Goal: Information Seeking & Learning: Understand process/instructions

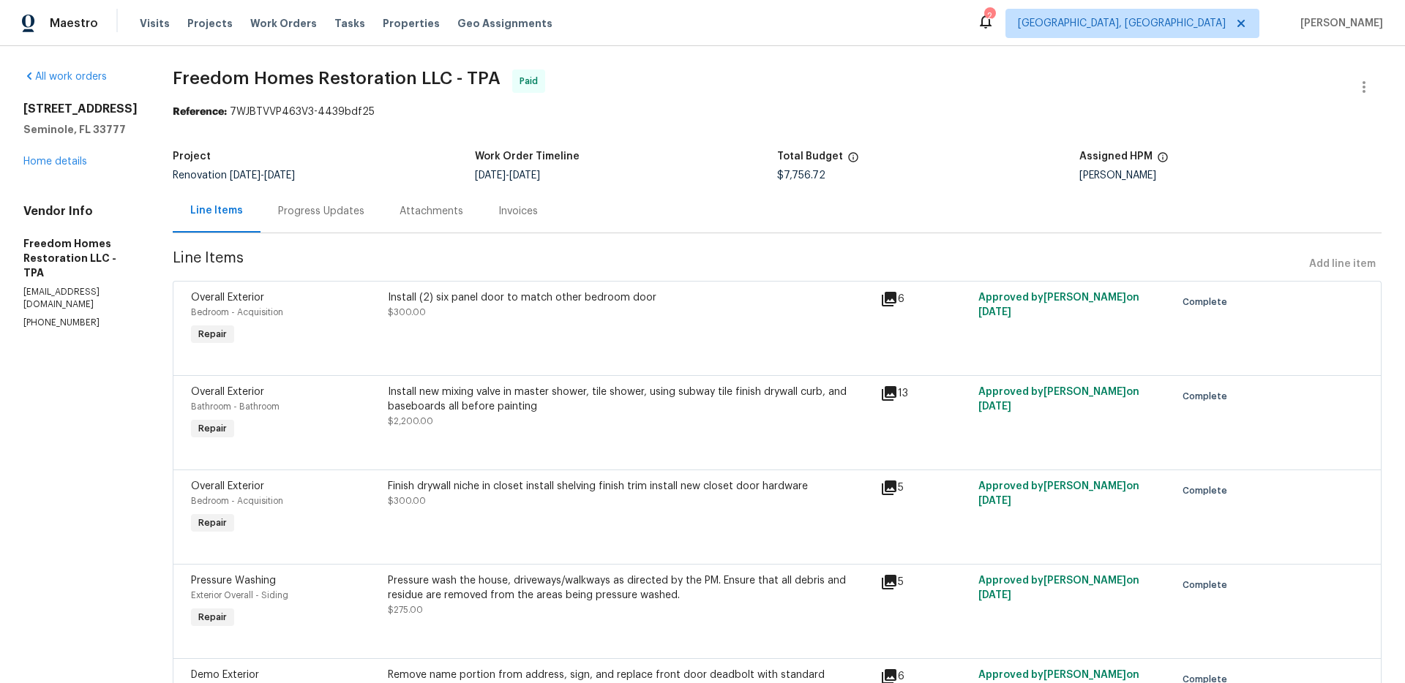
click at [692, 394] on div "Install new mixing valve in master shower, tile shower, using subway tile finis…" at bounding box center [630, 399] width 484 height 29
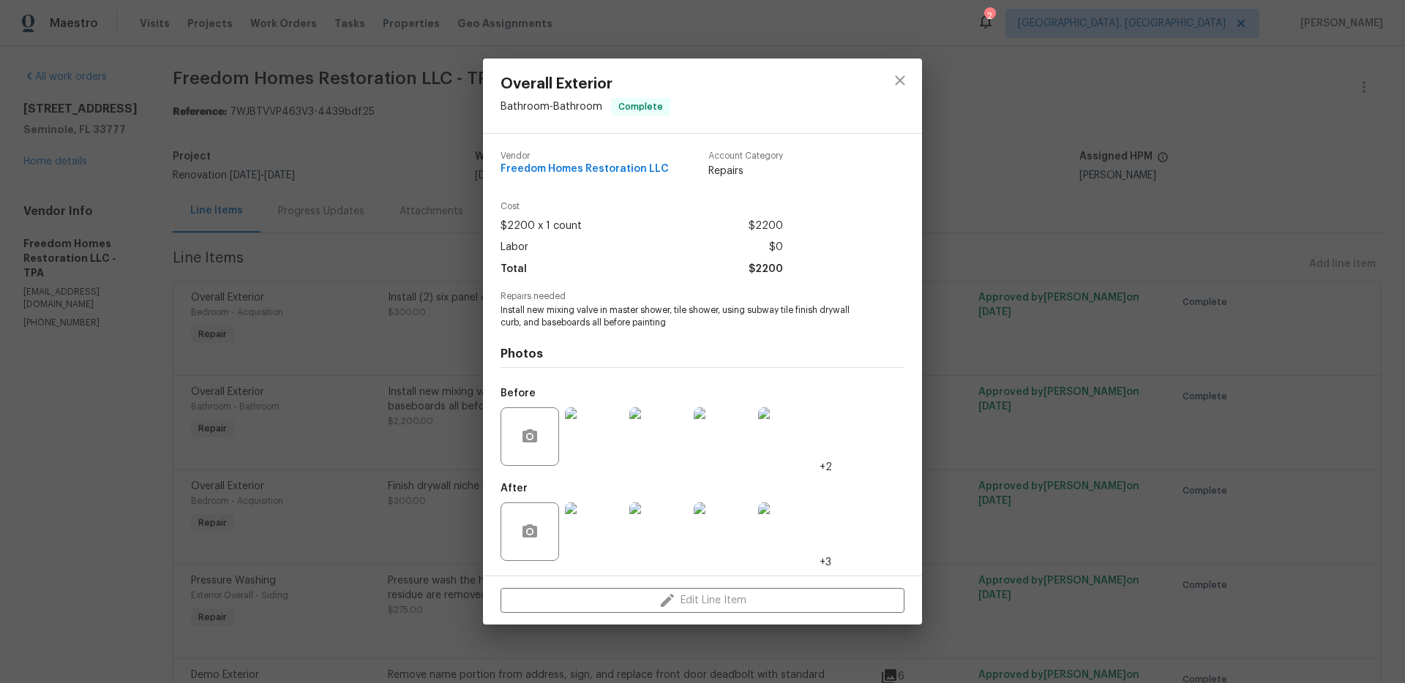
click at [585, 425] on img at bounding box center [594, 437] width 59 height 59
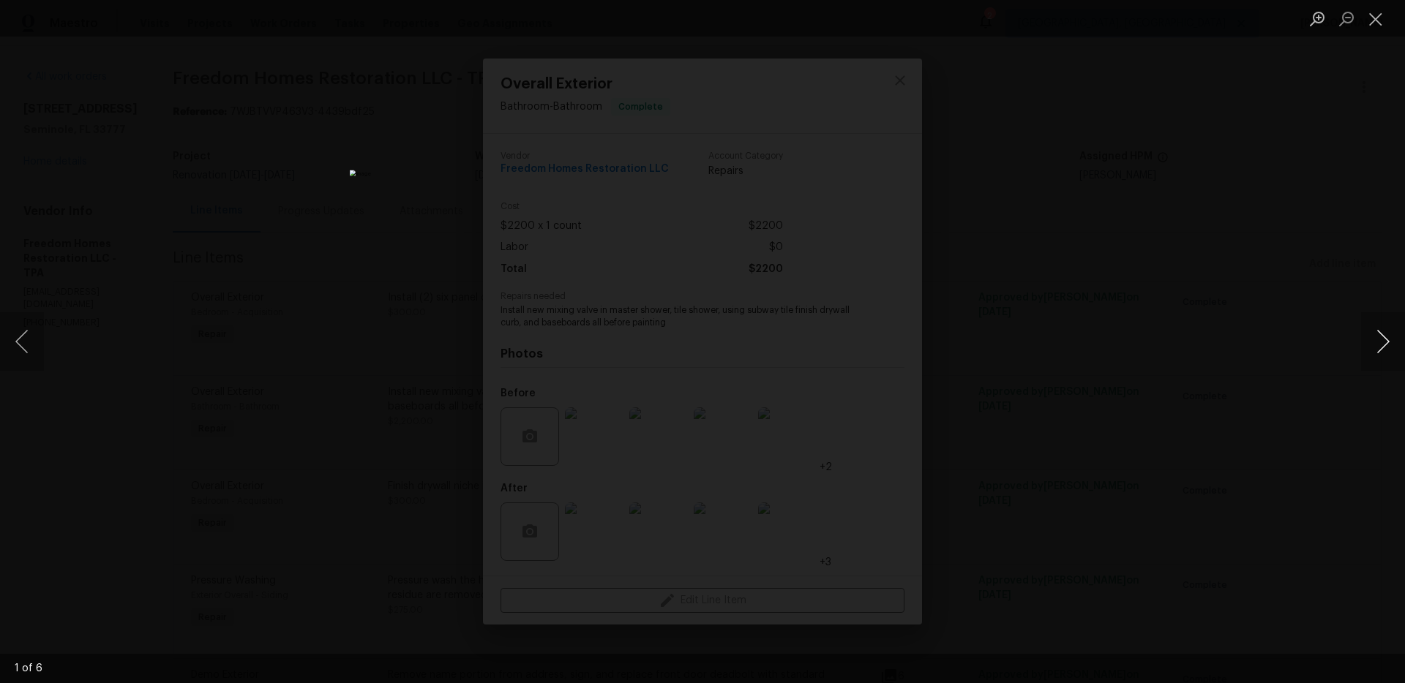
click at [1376, 354] on button "Next image" at bounding box center [1383, 341] width 44 height 59
click at [1378, 354] on button "Next image" at bounding box center [1383, 341] width 44 height 59
click at [183, 290] on div "Lightbox" at bounding box center [702, 341] width 1405 height 683
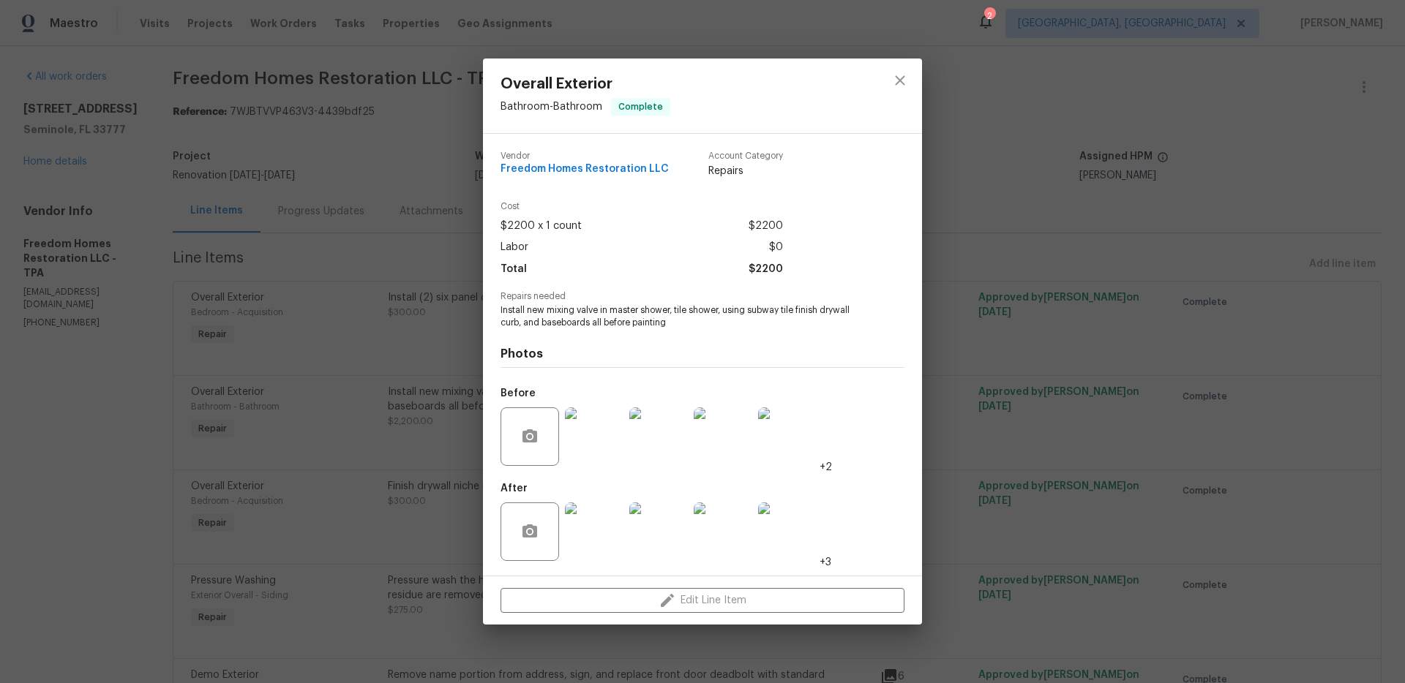
click at [595, 452] on img at bounding box center [594, 437] width 59 height 59
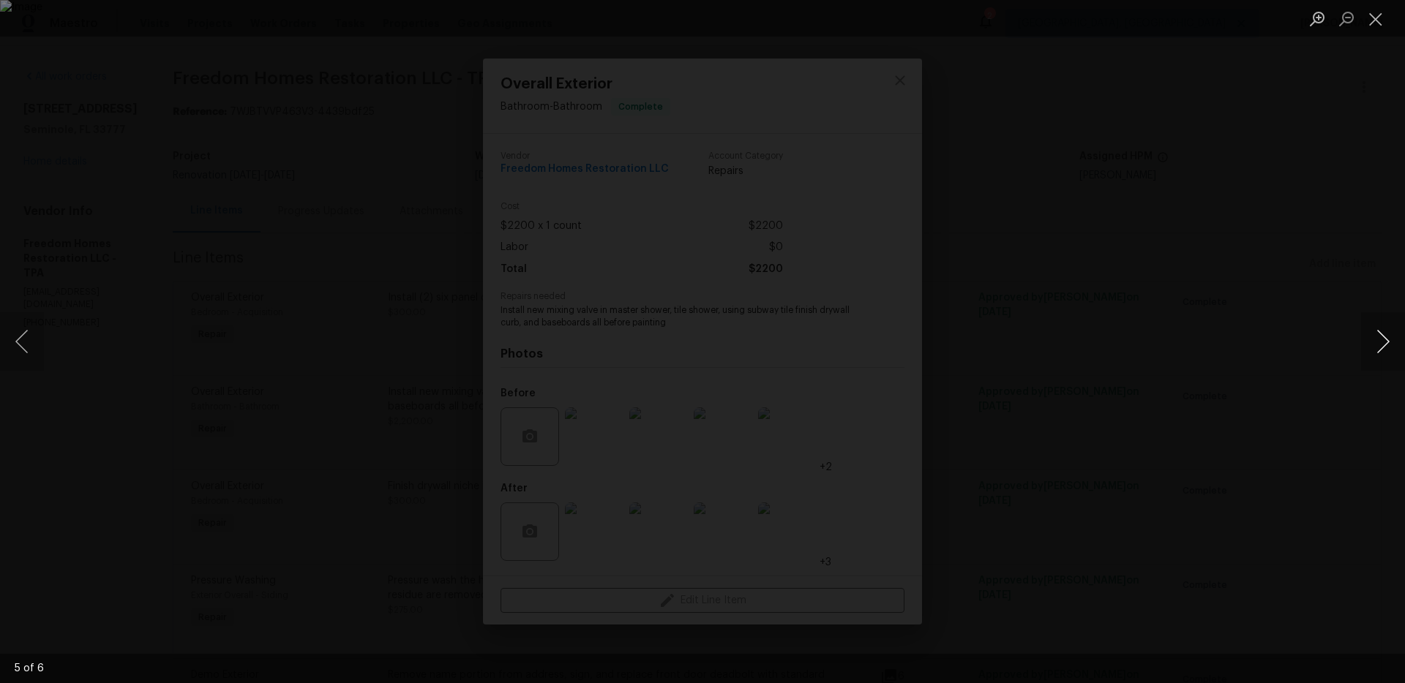
click at [1386, 344] on button "Next image" at bounding box center [1383, 341] width 44 height 59
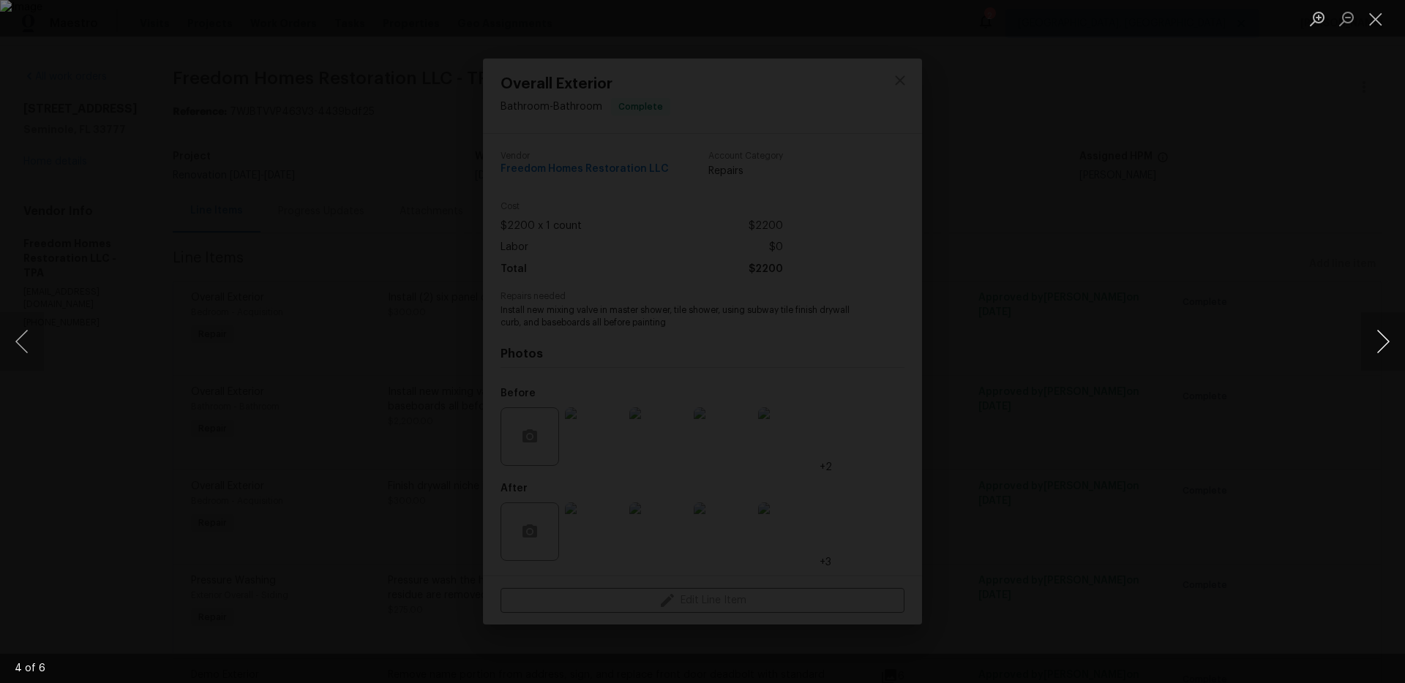
click at [1386, 344] on button "Next image" at bounding box center [1383, 341] width 44 height 59
click at [1233, 337] on div "Lightbox" at bounding box center [702, 341] width 1405 height 683
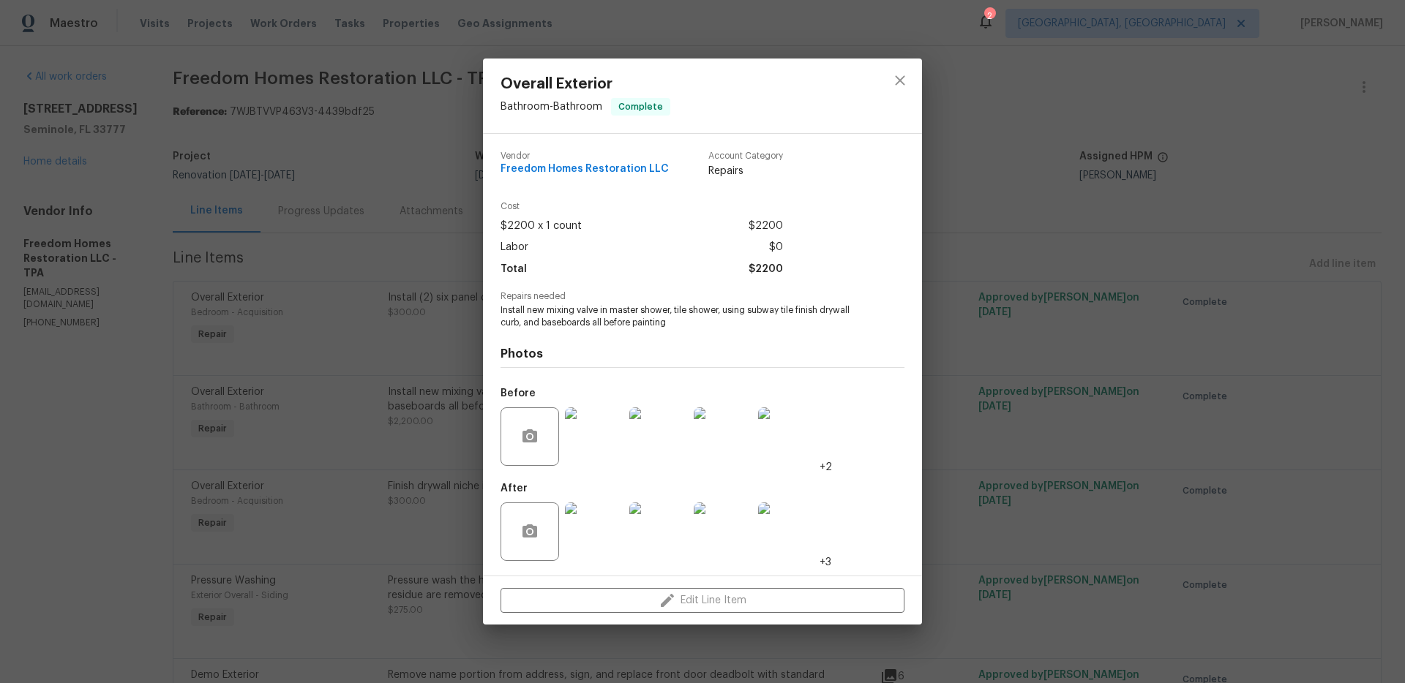
click at [592, 522] on img at bounding box center [594, 532] width 59 height 59
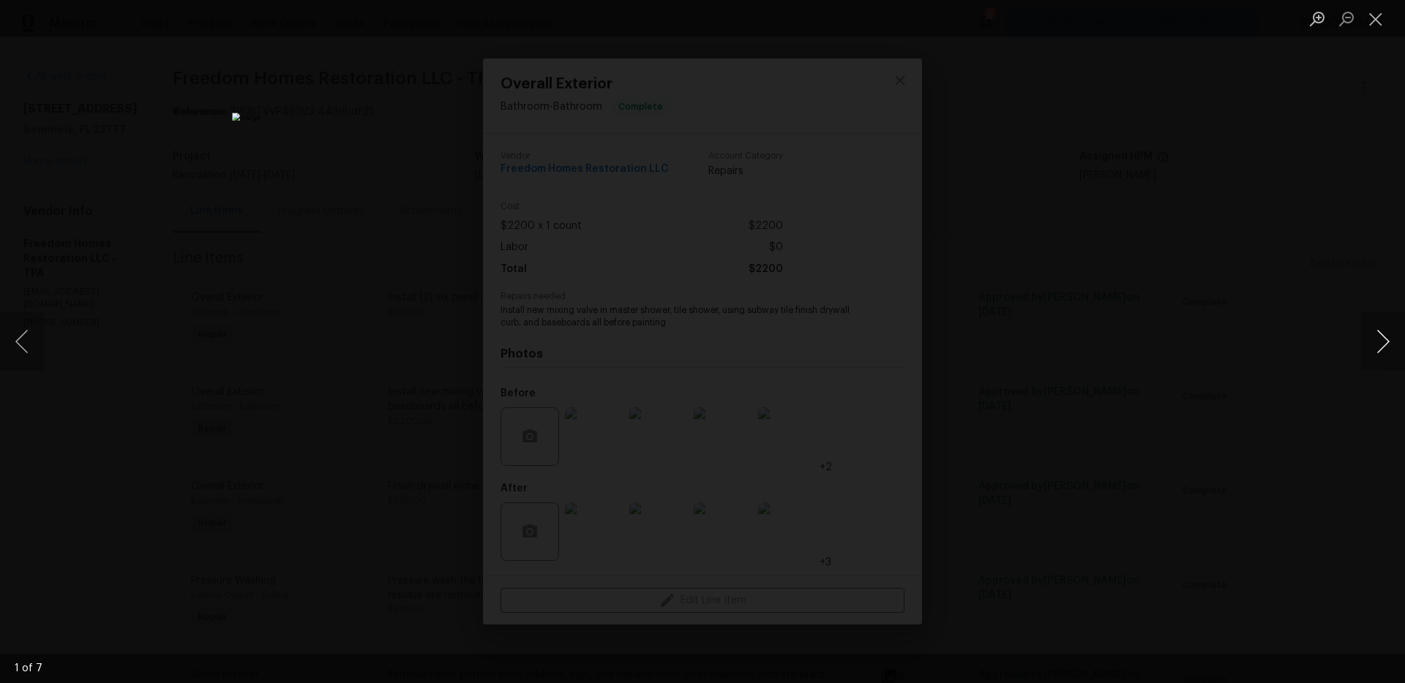
click at [1379, 341] on button "Next image" at bounding box center [1383, 341] width 44 height 59
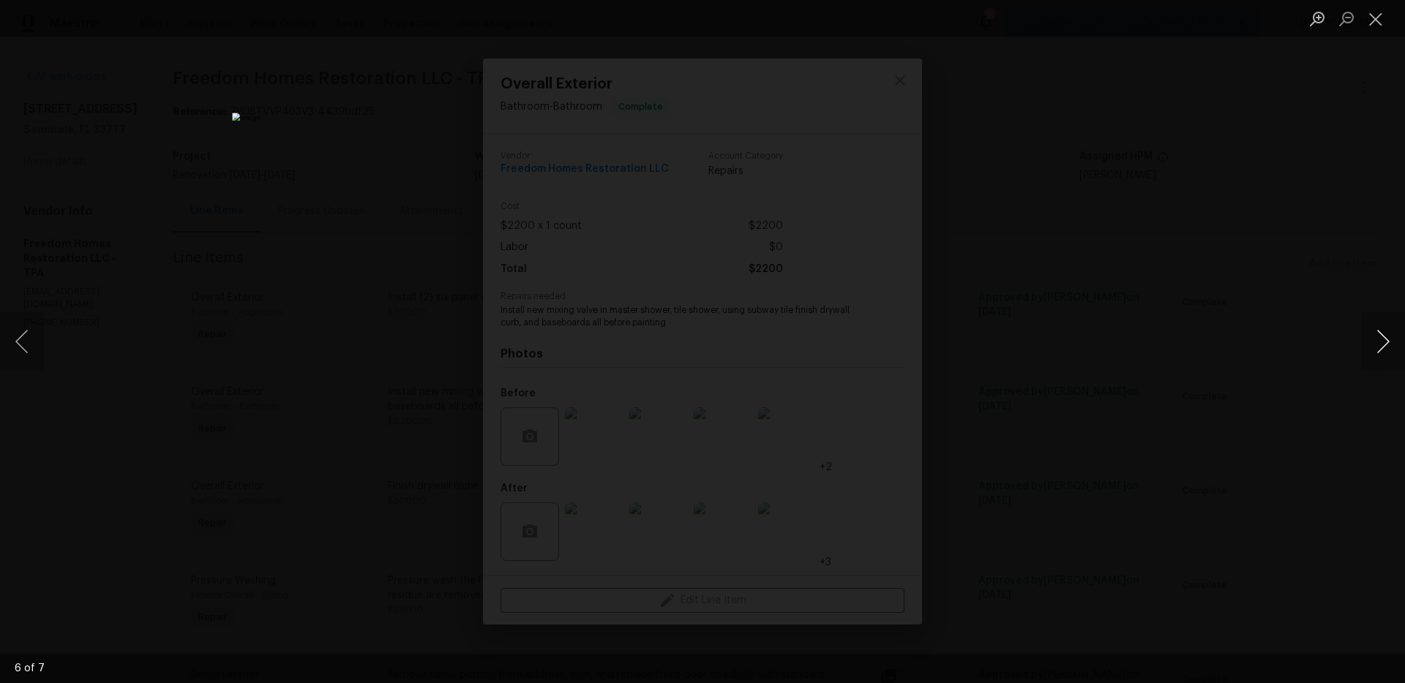
click at [1379, 341] on button "Next image" at bounding box center [1383, 341] width 44 height 59
click at [1222, 337] on div "Lightbox" at bounding box center [702, 341] width 1405 height 683
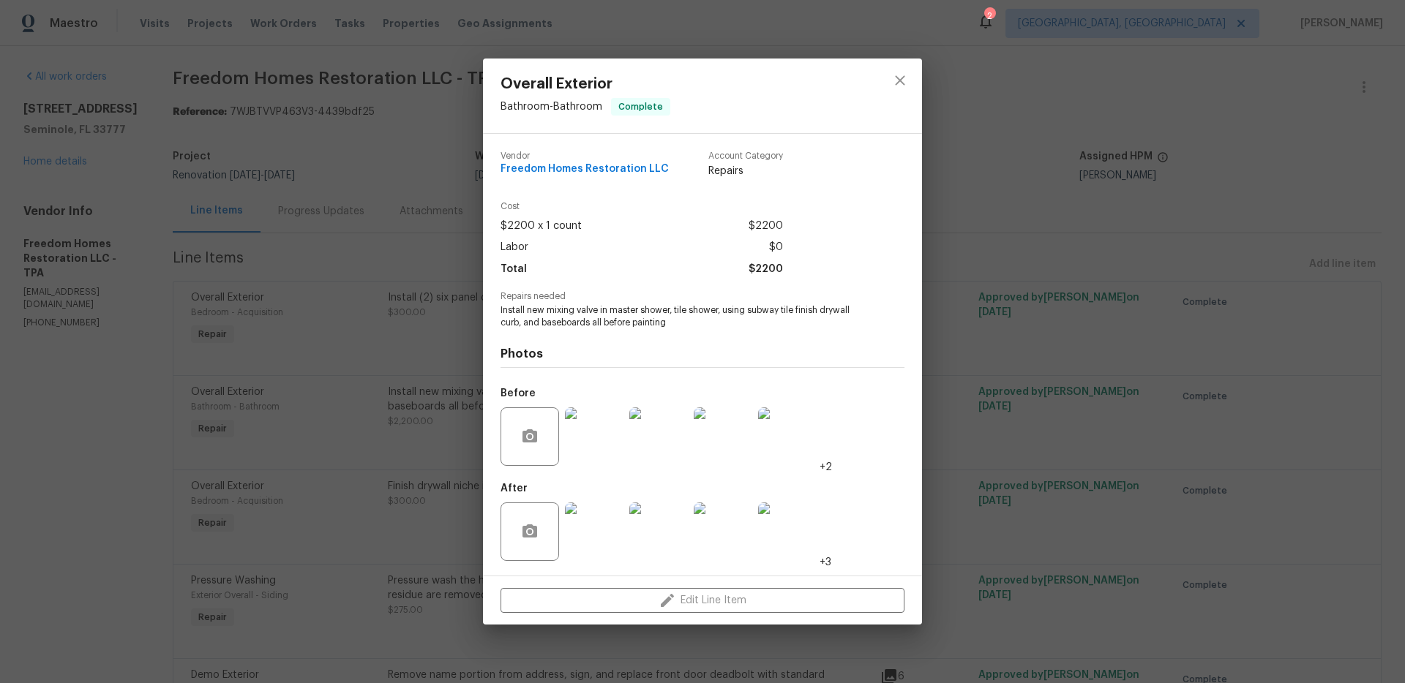
click at [304, 396] on div "Overall Exterior Bathroom - Bathroom Complete Vendor Freedom Homes Restoration …" at bounding box center [702, 341] width 1405 height 683
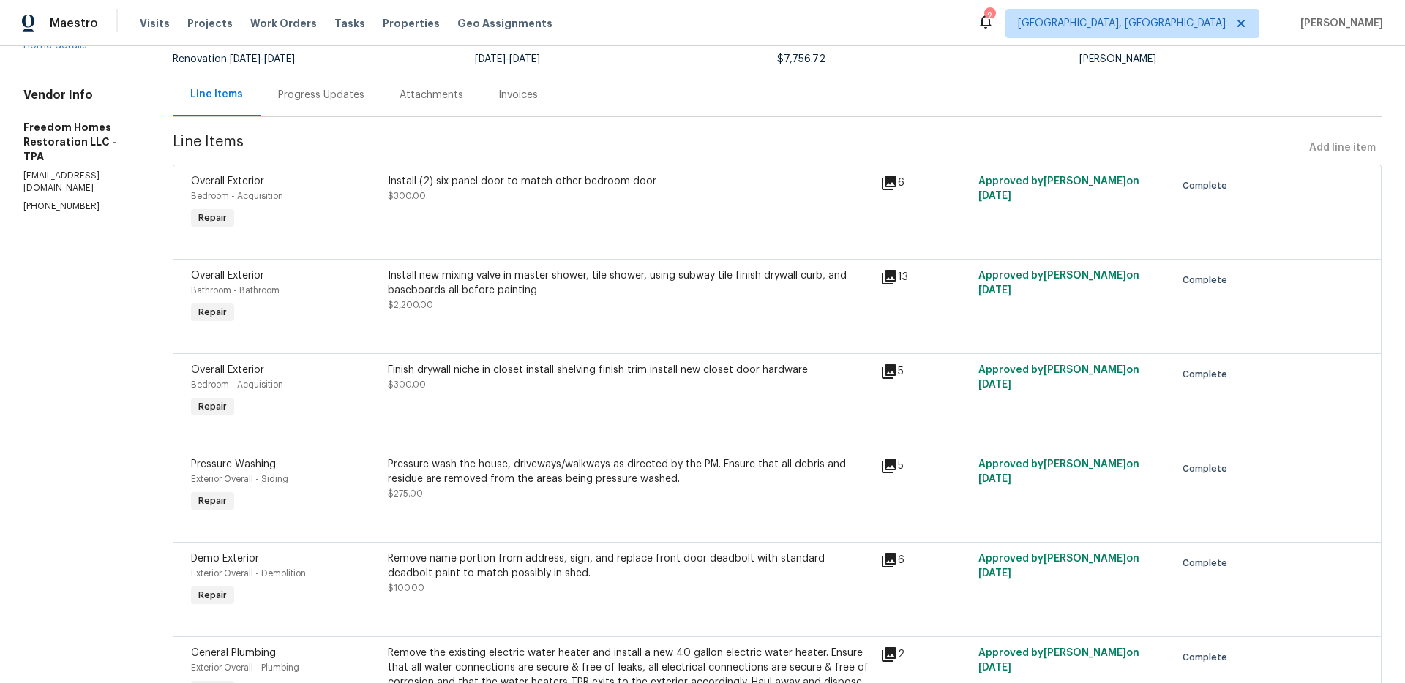
scroll to position [135, 0]
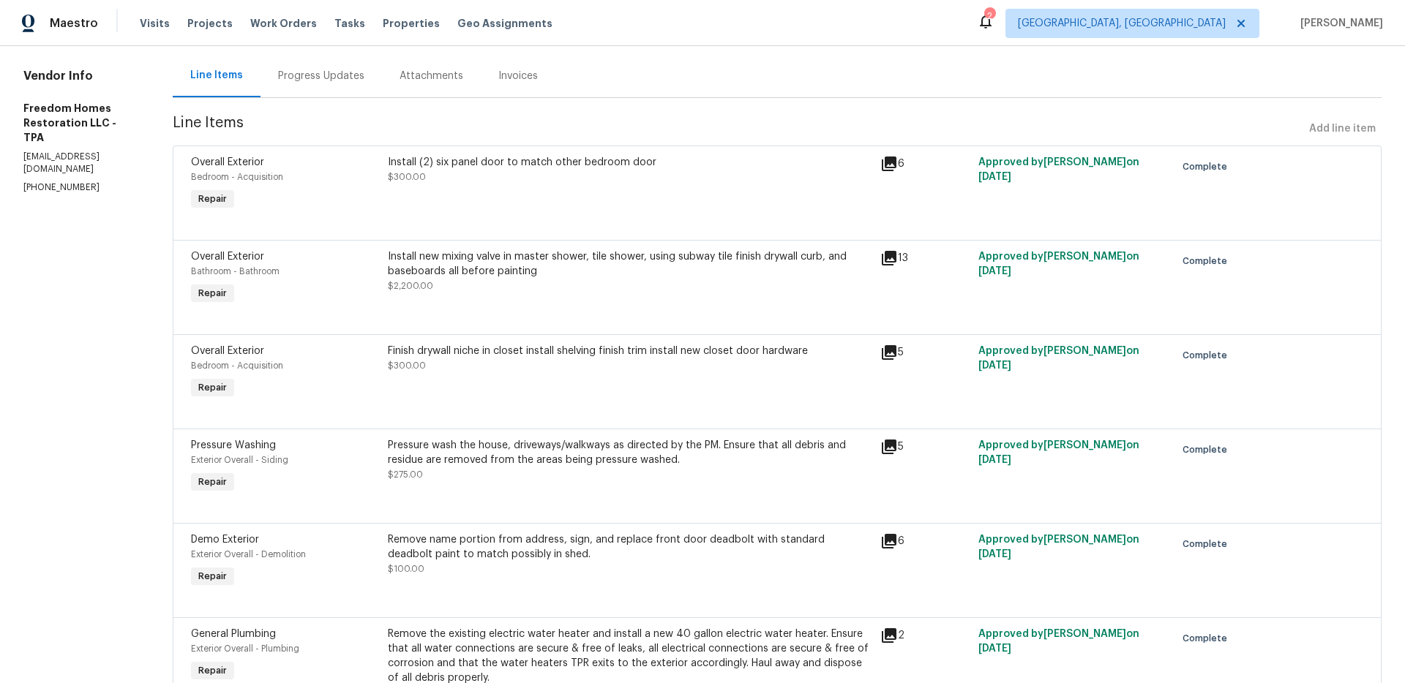
click at [884, 353] on icon at bounding box center [889, 353] width 18 height 18
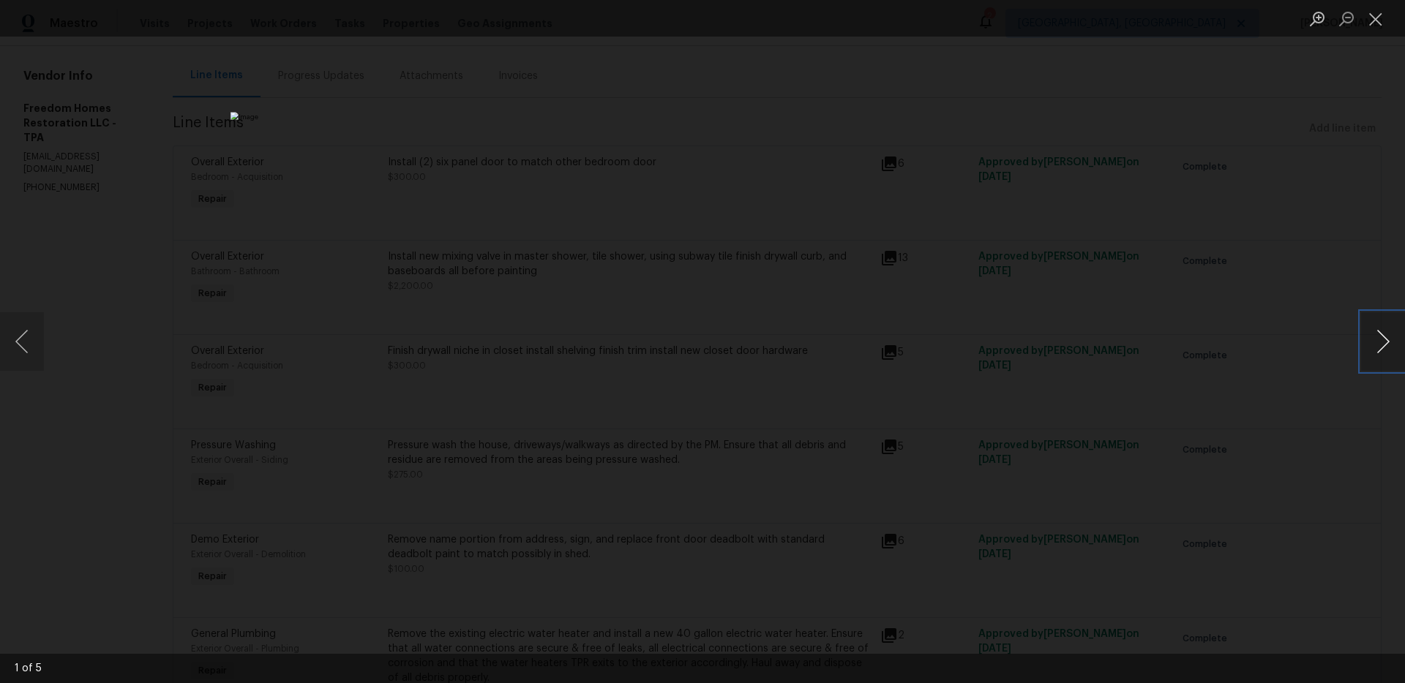
click at [1396, 348] on button "Next image" at bounding box center [1383, 341] width 44 height 59
click at [1398, 351] on button "Next image" at bounding box center [1383, 341] width 44 height 59
click at [1184, 349] on div "Lightbox" at bounding box center [702, 341] width 1405 height 683
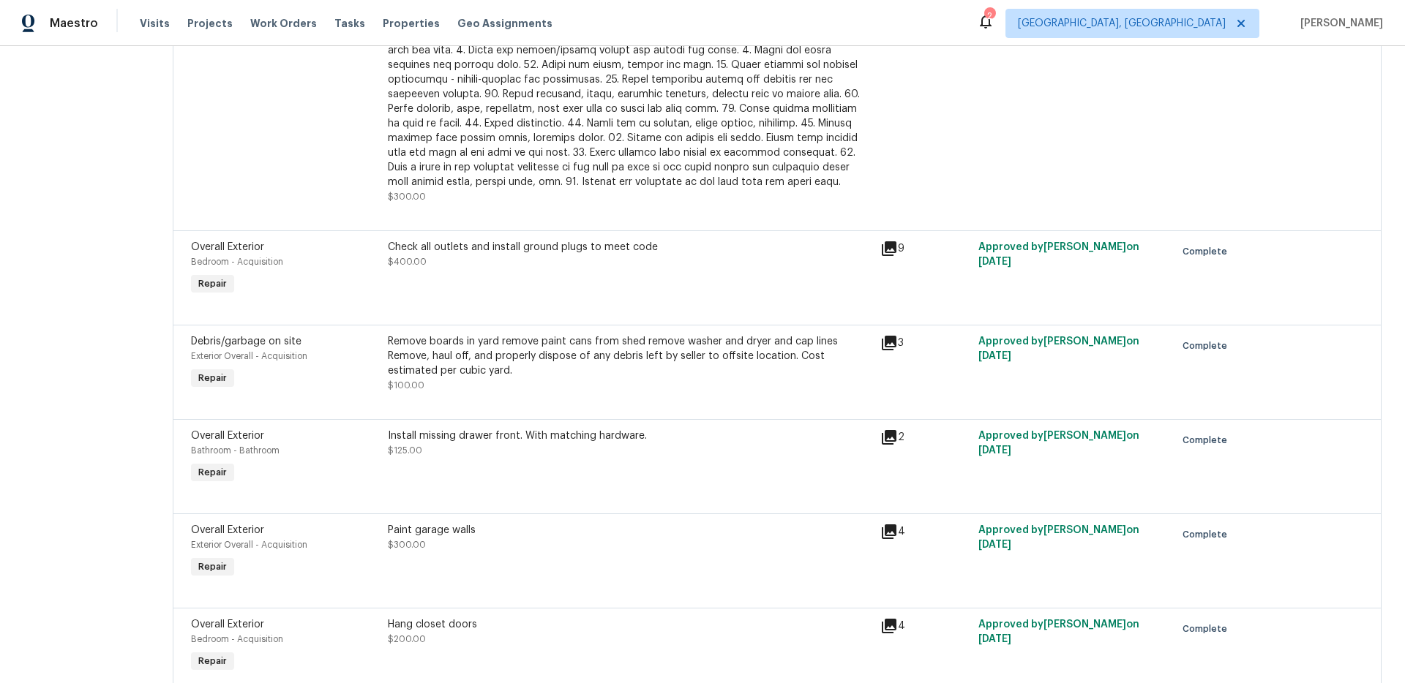
scroll to position [1076, 0]
click at [480, 347] on div "Remove boards in yard remove paint cans from shed remove washer and dryer and c…" at bounding box center [630, 356] width 484 height 44
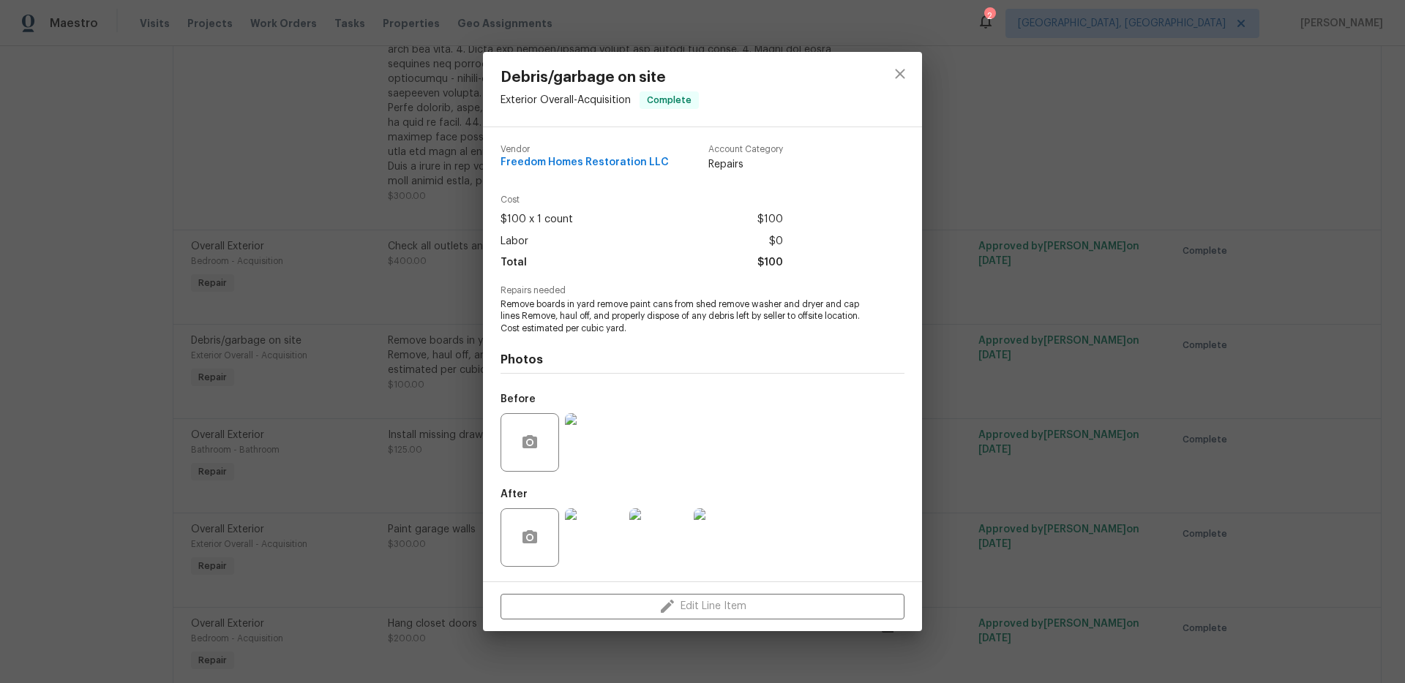
click at [421, 462] on div "Debris/garbage on site Exterior Overall - Acquisition Complete Vendor Freedom H…" at bounding box center [702, 341] width 1405 height 683
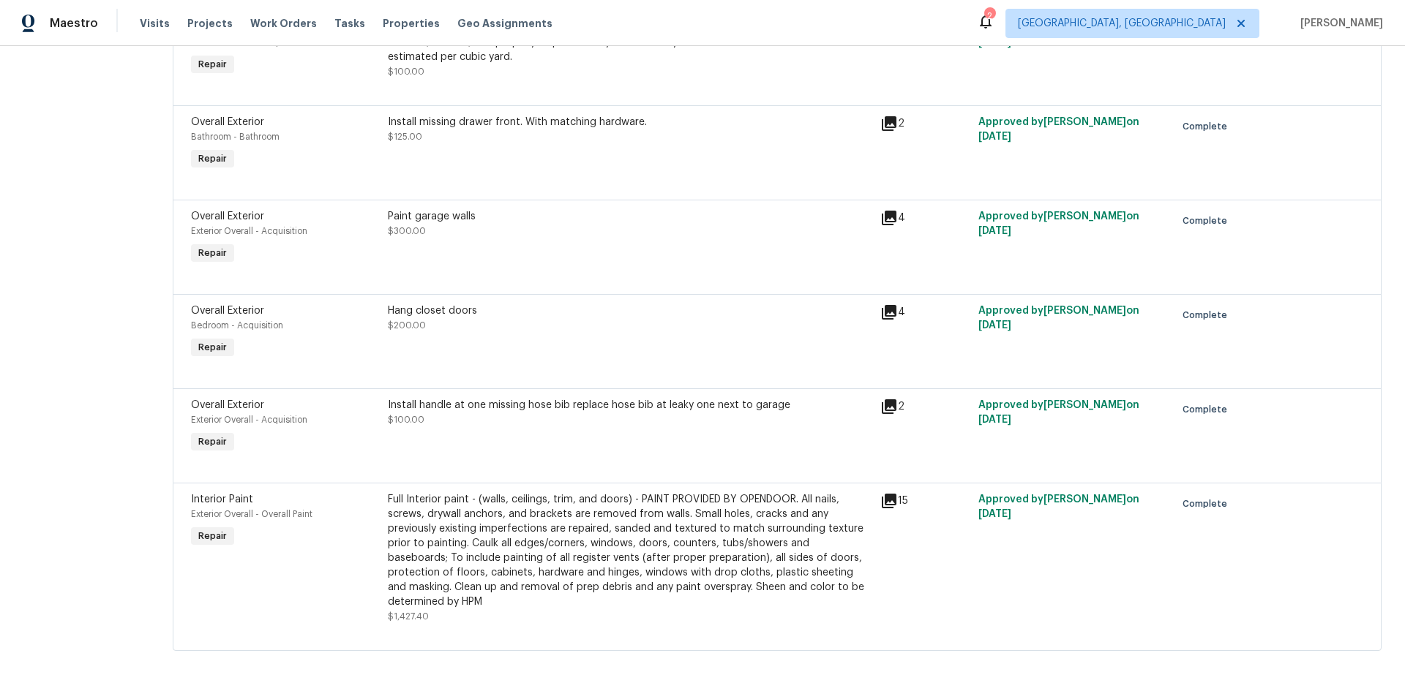
scroll to position [1399, 0]
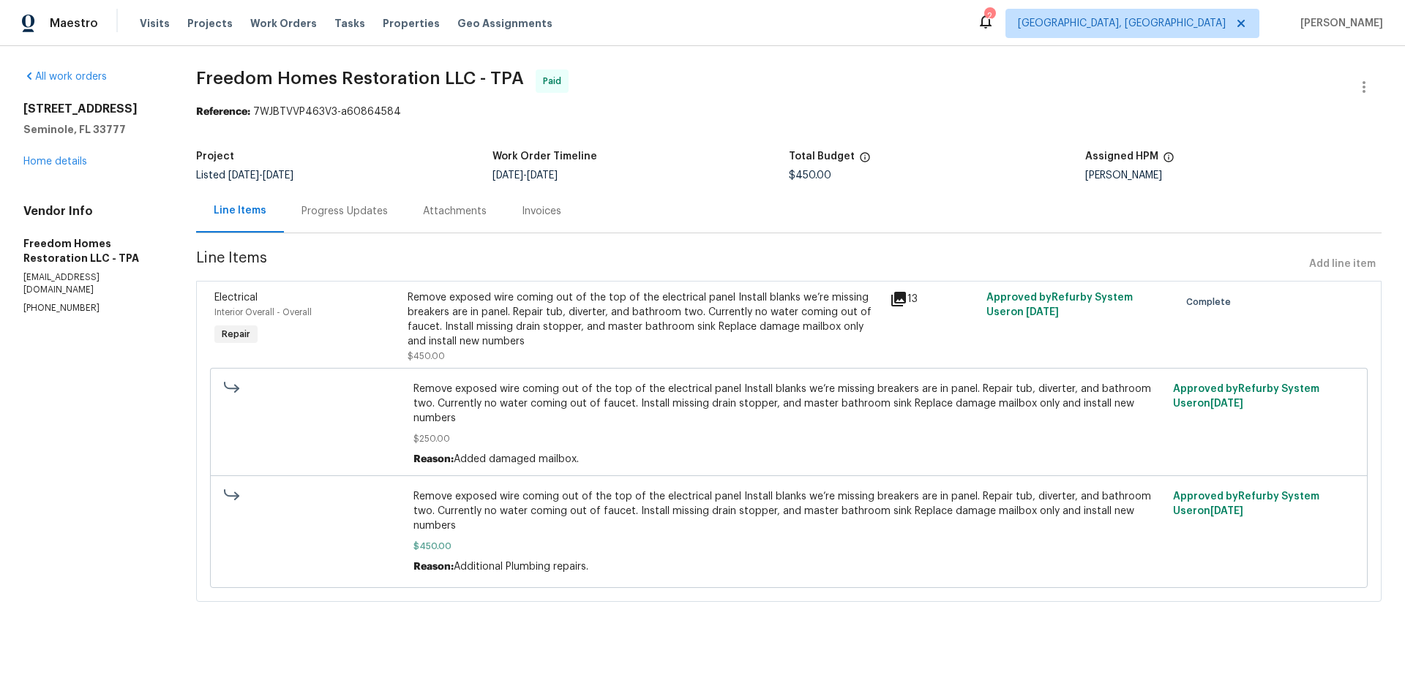
click at [904, 299] on icon at bounding box center [898, 299] width 15 height 15
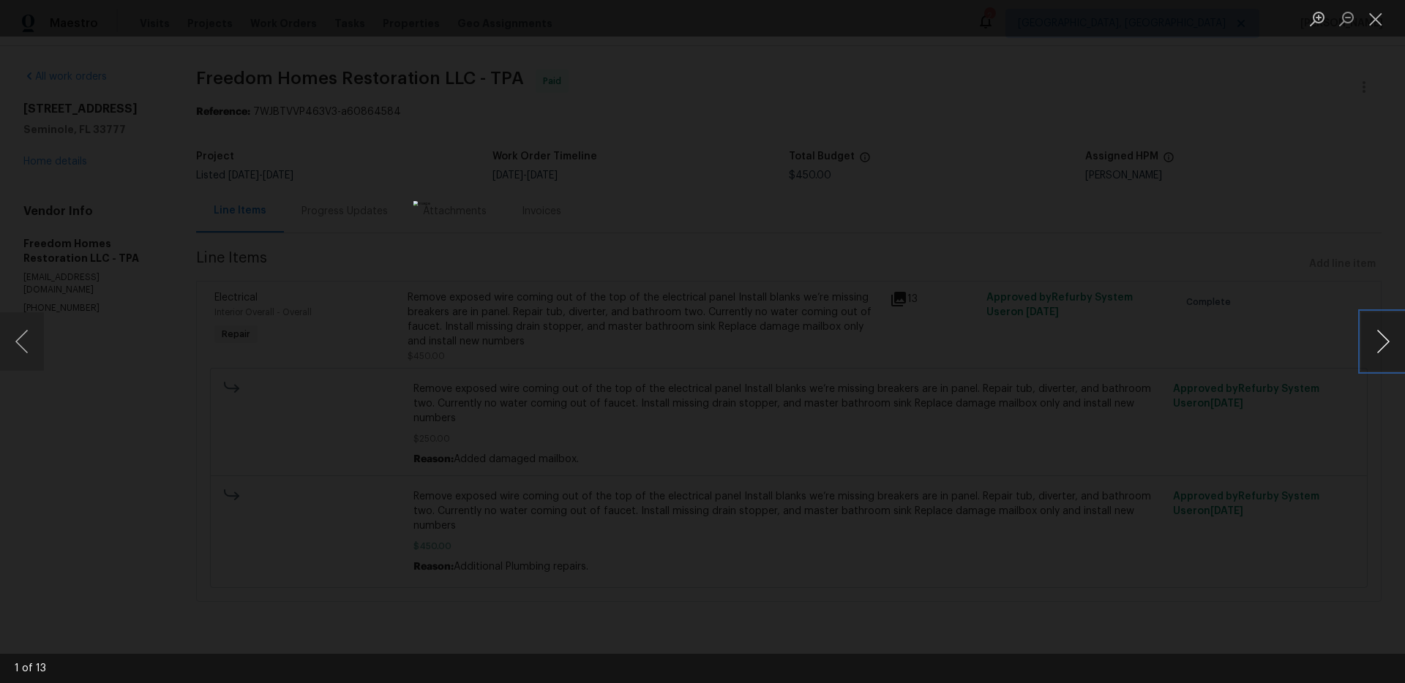
click at [1378, 351] on button "Next image" at bounding box center [1383, 341] width 44 height 59
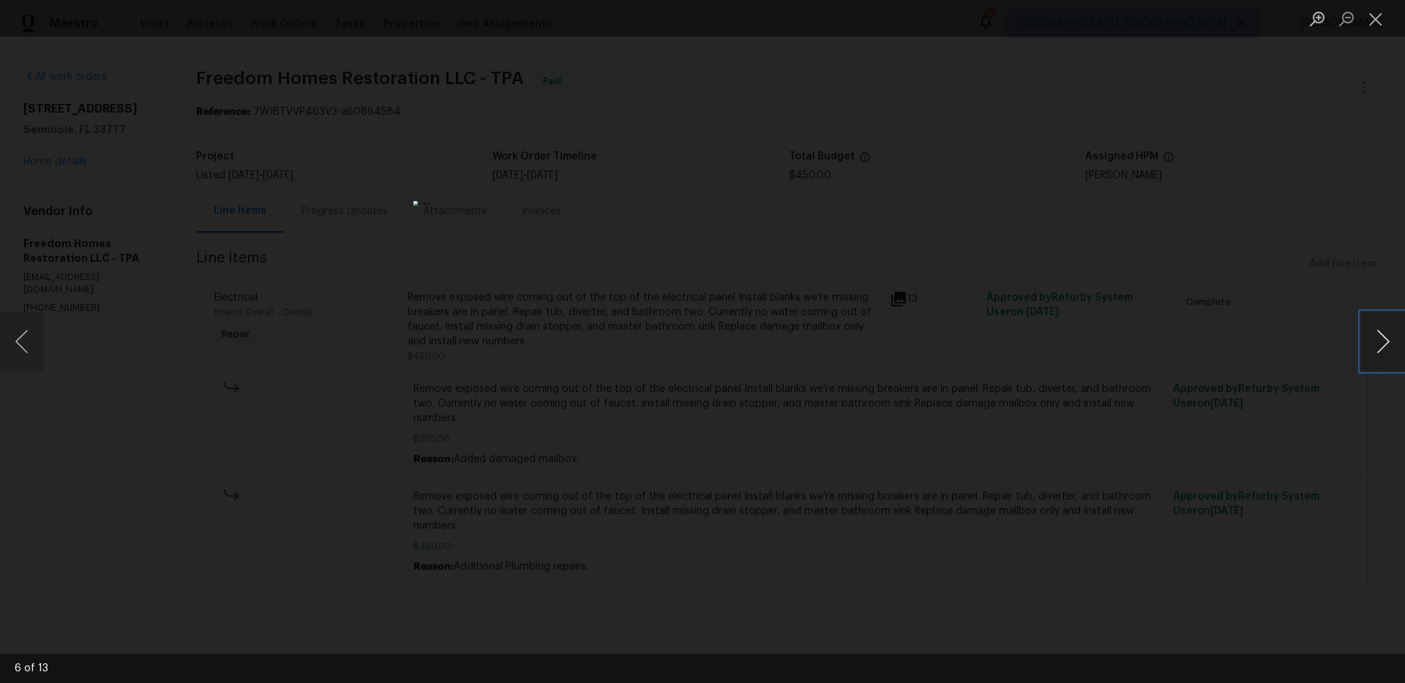
click at [1378, 351] on button "Next image" at bounding box center [1383, 341] width 44 height 59
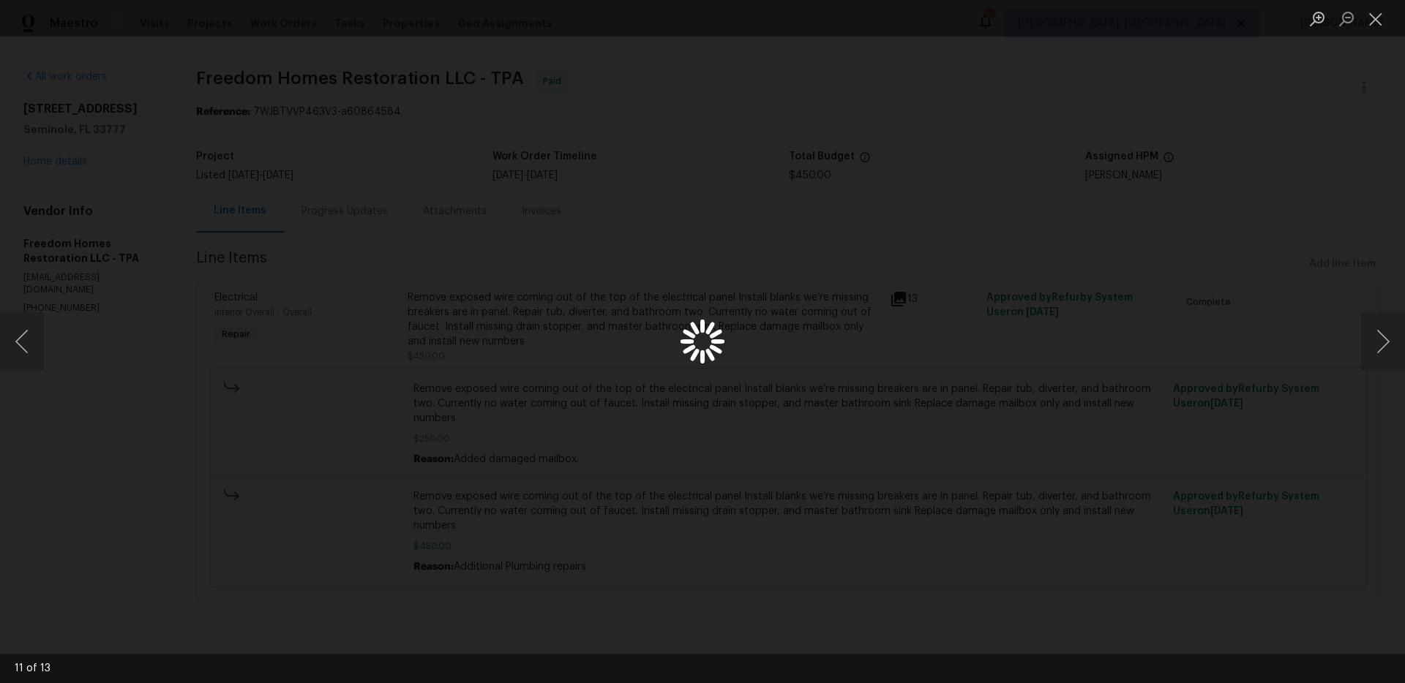
click at [1195, 331] on div "Lightbox" at bounding box center [702, 341] width 1405 height 683
drag, startPoint x: 404, startPoint y: 178, endPoint x: 459, endPoint y: 15, distance: 172.4
click at [404, 178] on div "Lightbox" at bounding box center [702, 341] width 1405 height 683
